Goal: Information Seeking & Learning: Learn about a topic

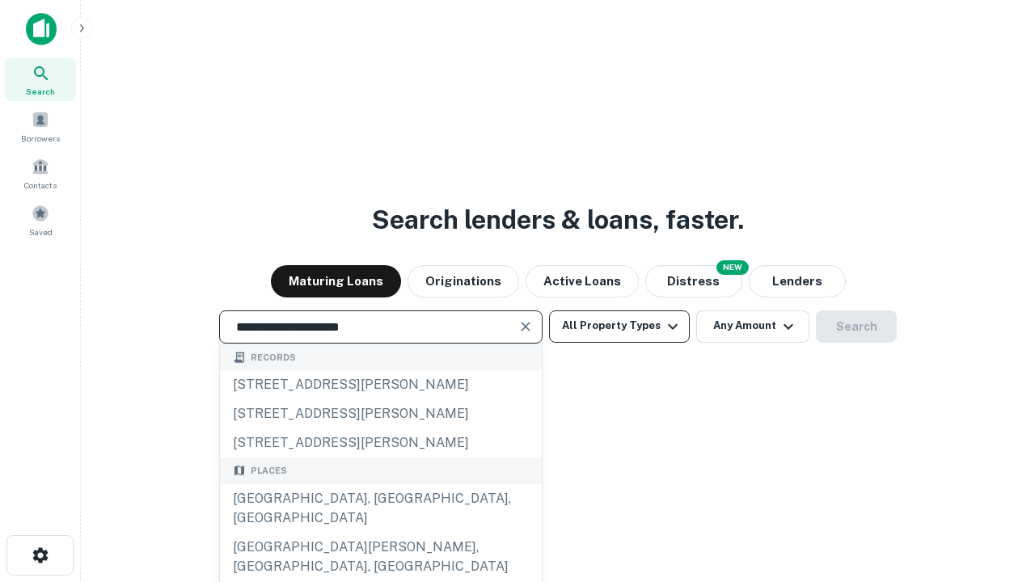
click at [380, 533] on div "[GEOGRAPHIC_DATA], [GEOGRAPHIC_DATA], [GEOGRAPHIC_DATA]" at bounding box center [381, 508] width 322 height 49
click at [619, 326] on button "All Property Types" at bounding box center [619, 326] width 141 height 32
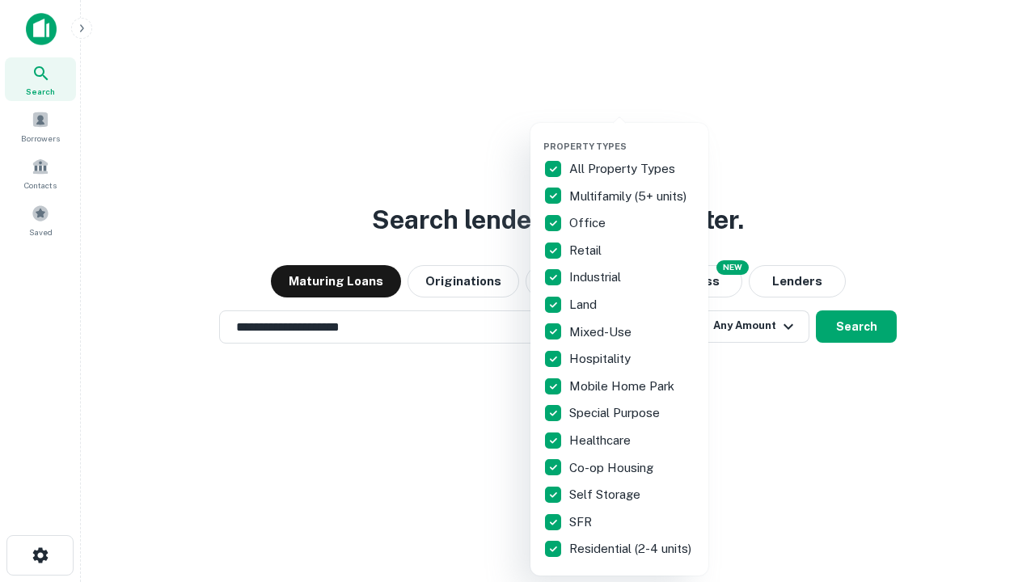
type input "**********"
click at [632, 136] on button "button" at bounding box center [632, 136] width 178 height 1
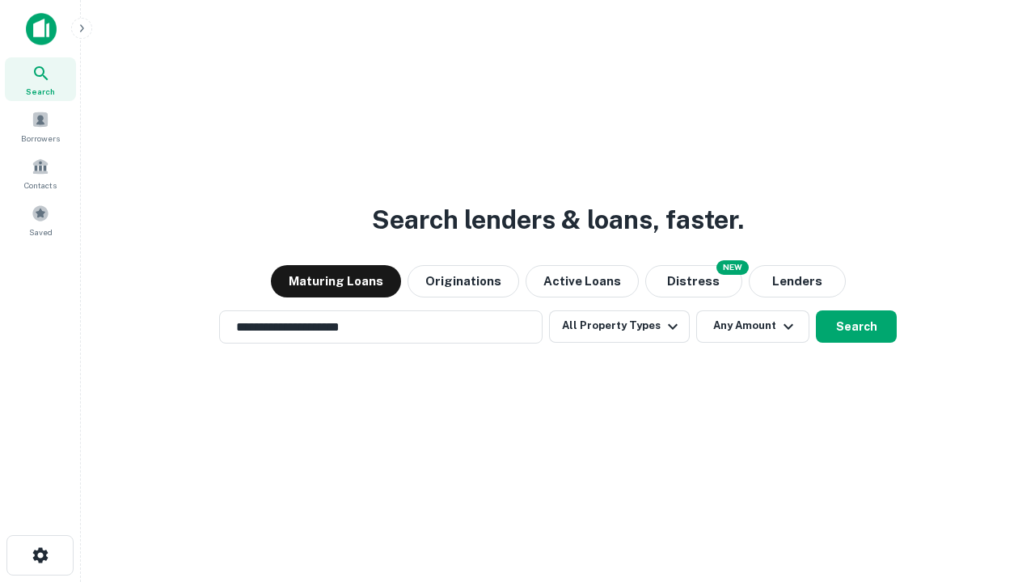
scroll to position [25, 0]
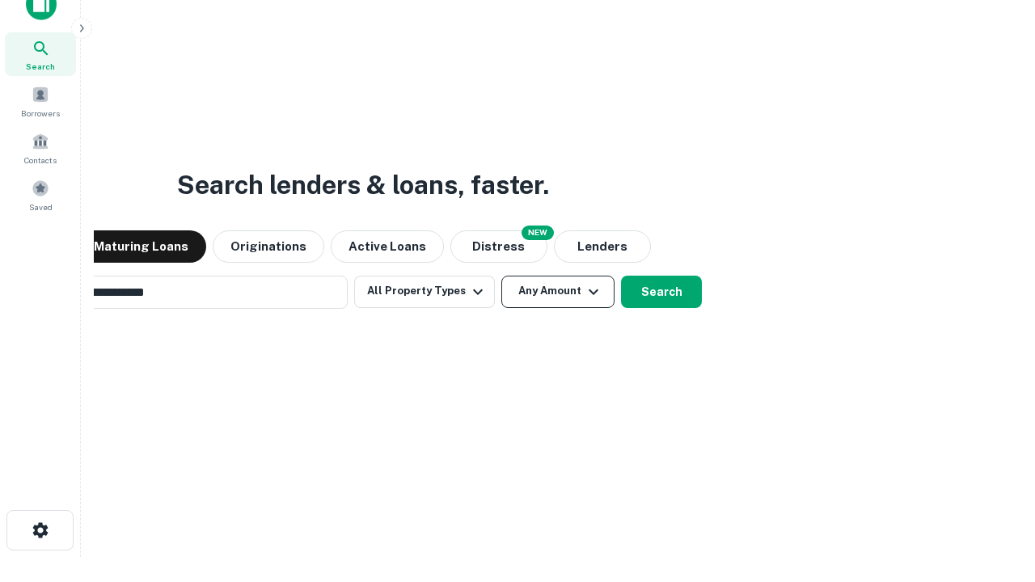
click at [501, 276] on button "Any Amount" at bounding box center [557, 292] width 113 height 32
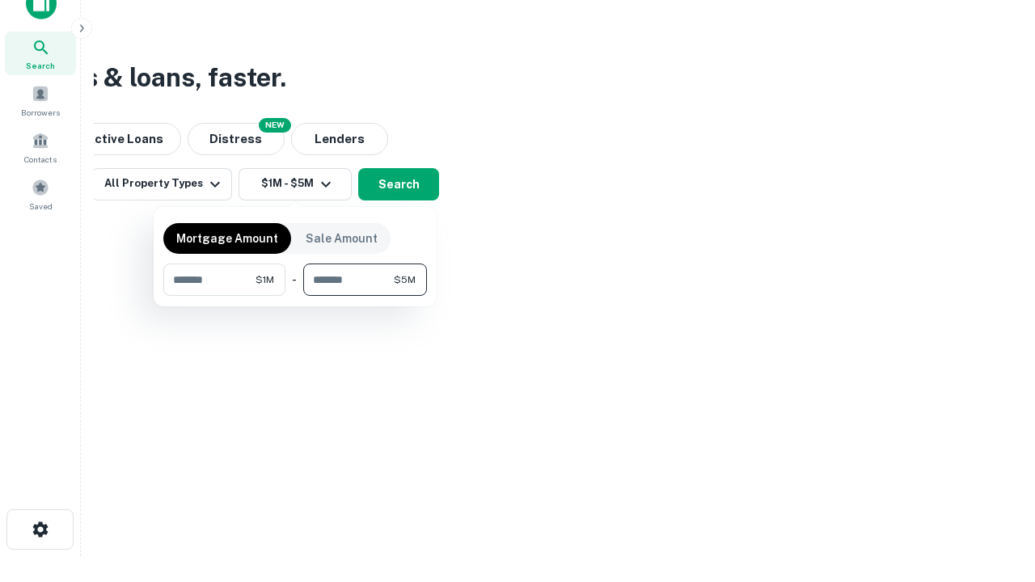
type input "*******"
click at [295, 296] on button "button" at bounding box center [295, 296] width 264 height 1
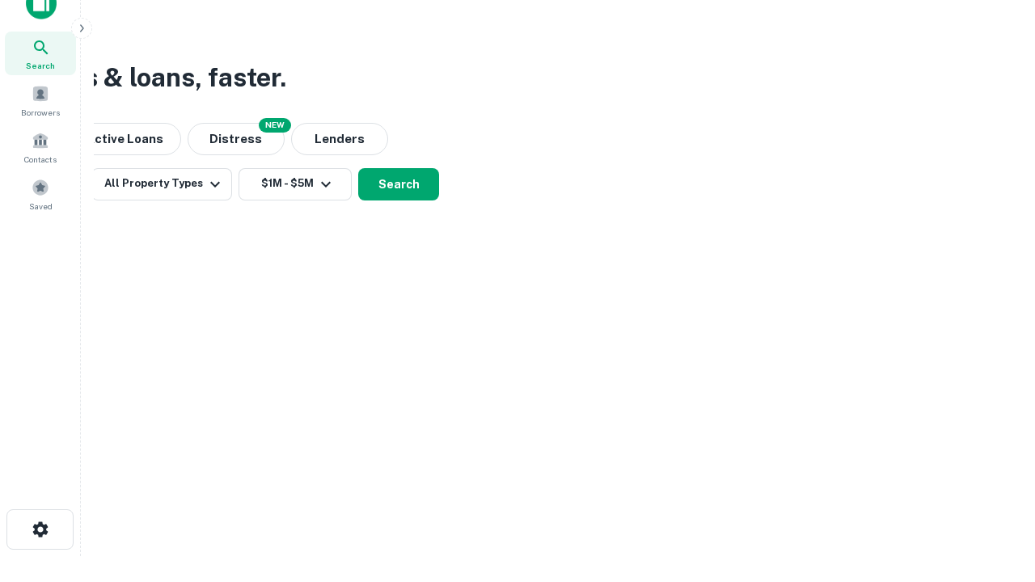
scroll to position [0, 0]
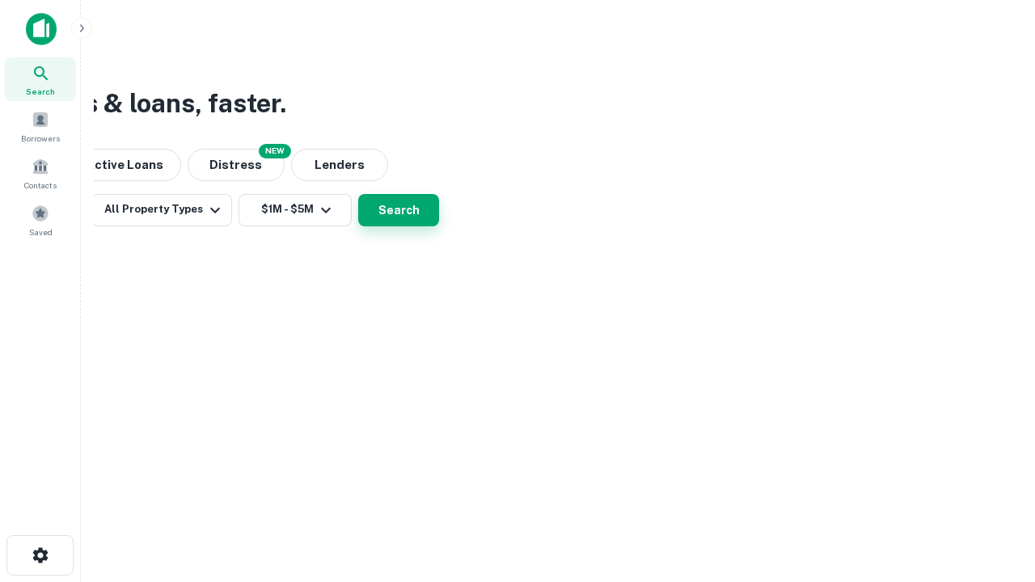
click at [439, 226] on button "Search" at bounding box center [398, 210] width 81 height 32
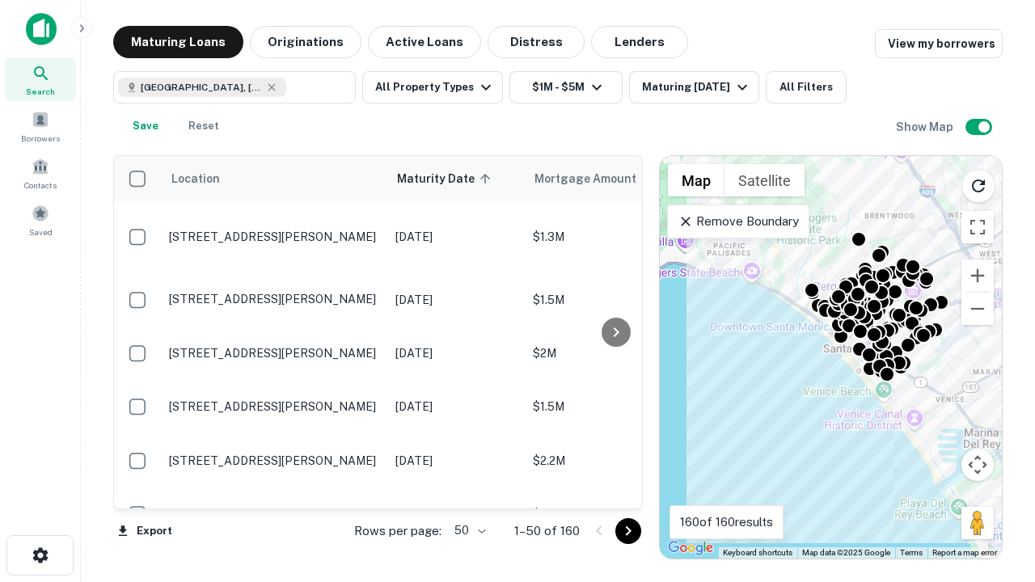
click at [467, 530] on body "Search Borrowers Contacts Saved Maturing Loans Originations Active Loans Distre…" at bounding box center [517, 291] width 1035 height 582
click at [468, 490] on li "25" at bounding box center [468, 489] width 47 height 29
